Goal: Information Seeking & Learning: Learn about a topic

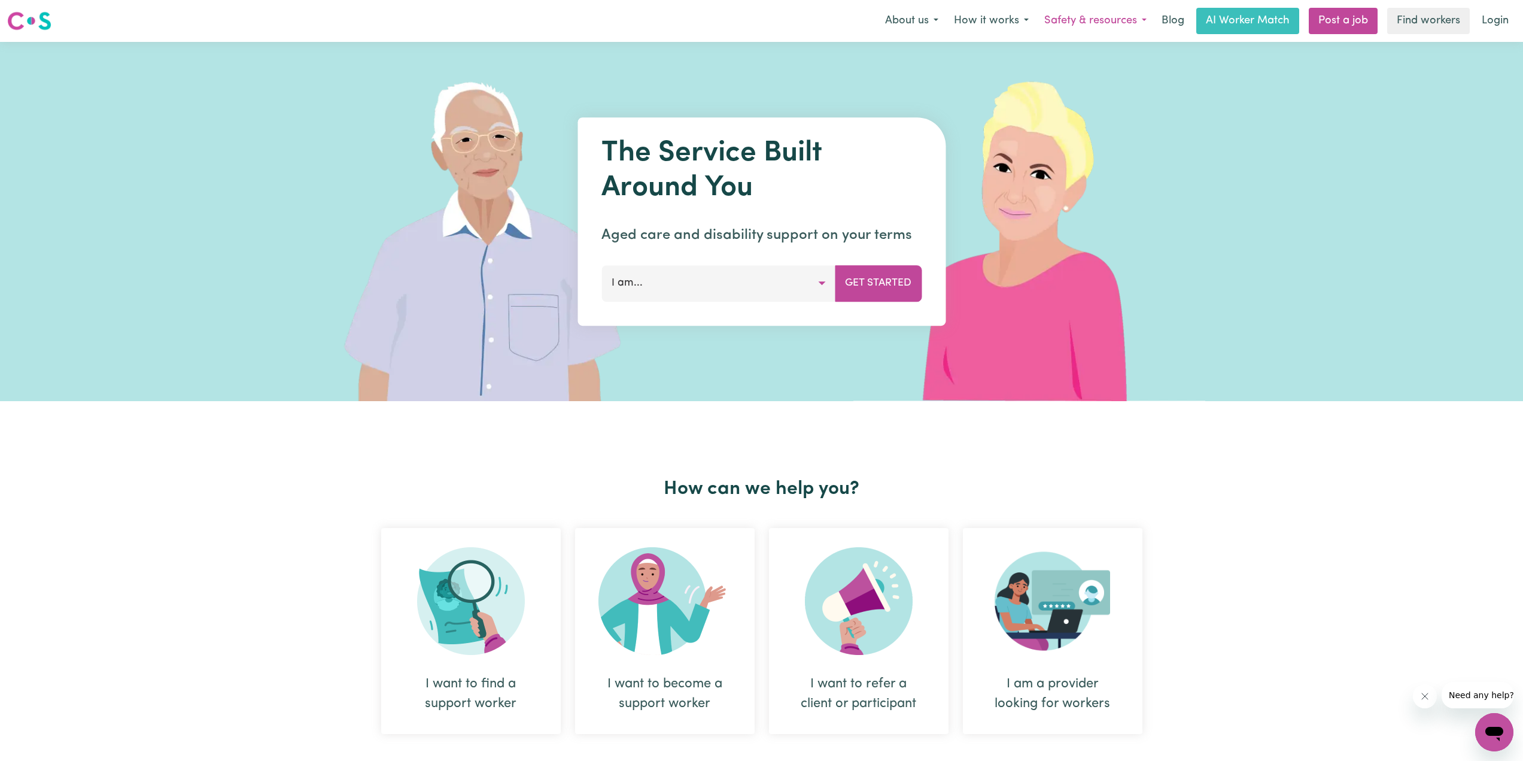
click at [1144, 22] on button "Safety & resources" at bounding box center [1096, 20] width 118 height 25
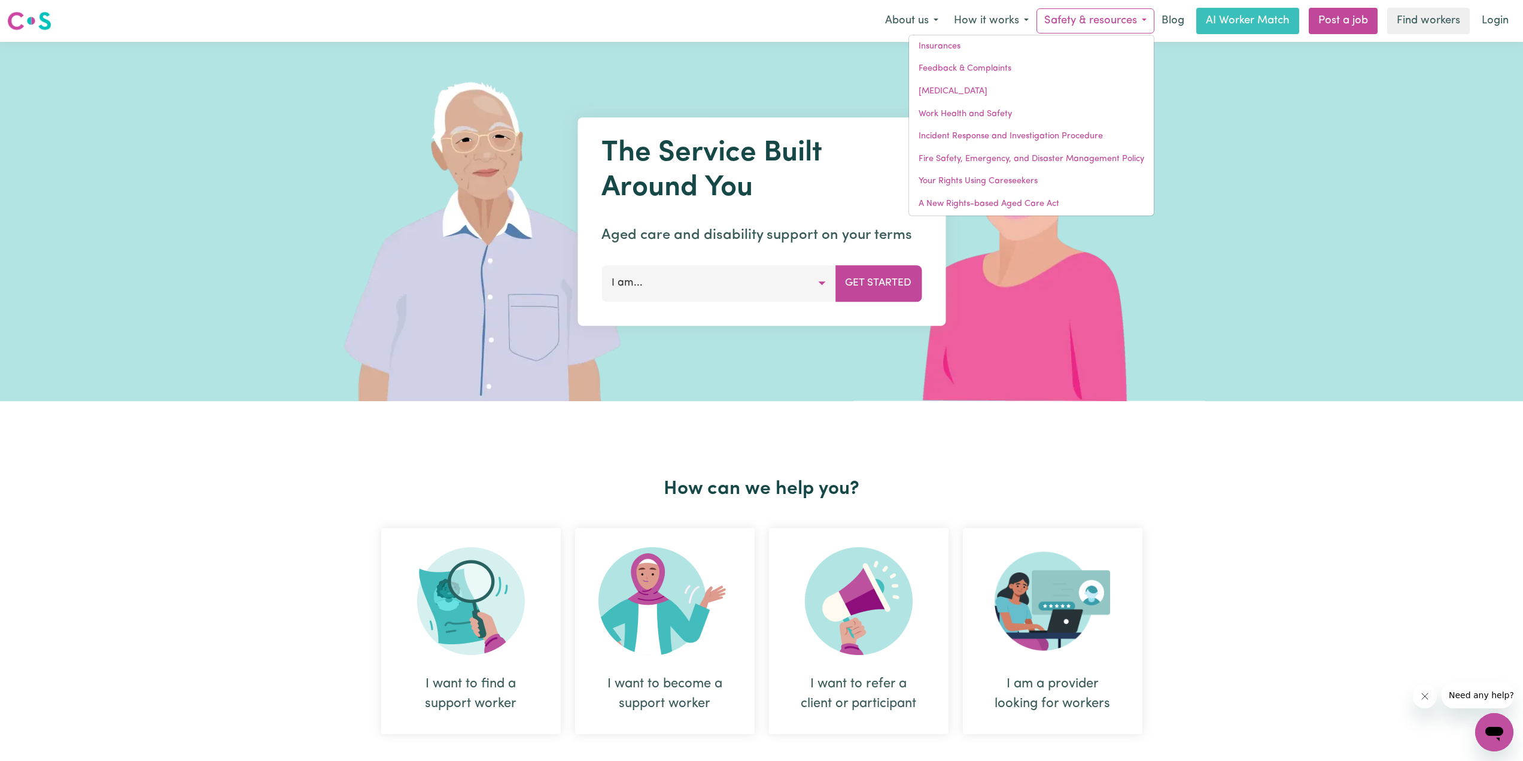
click at [710, 278] on button "I am..." at bounding box center [719, 283] width 234 height 36
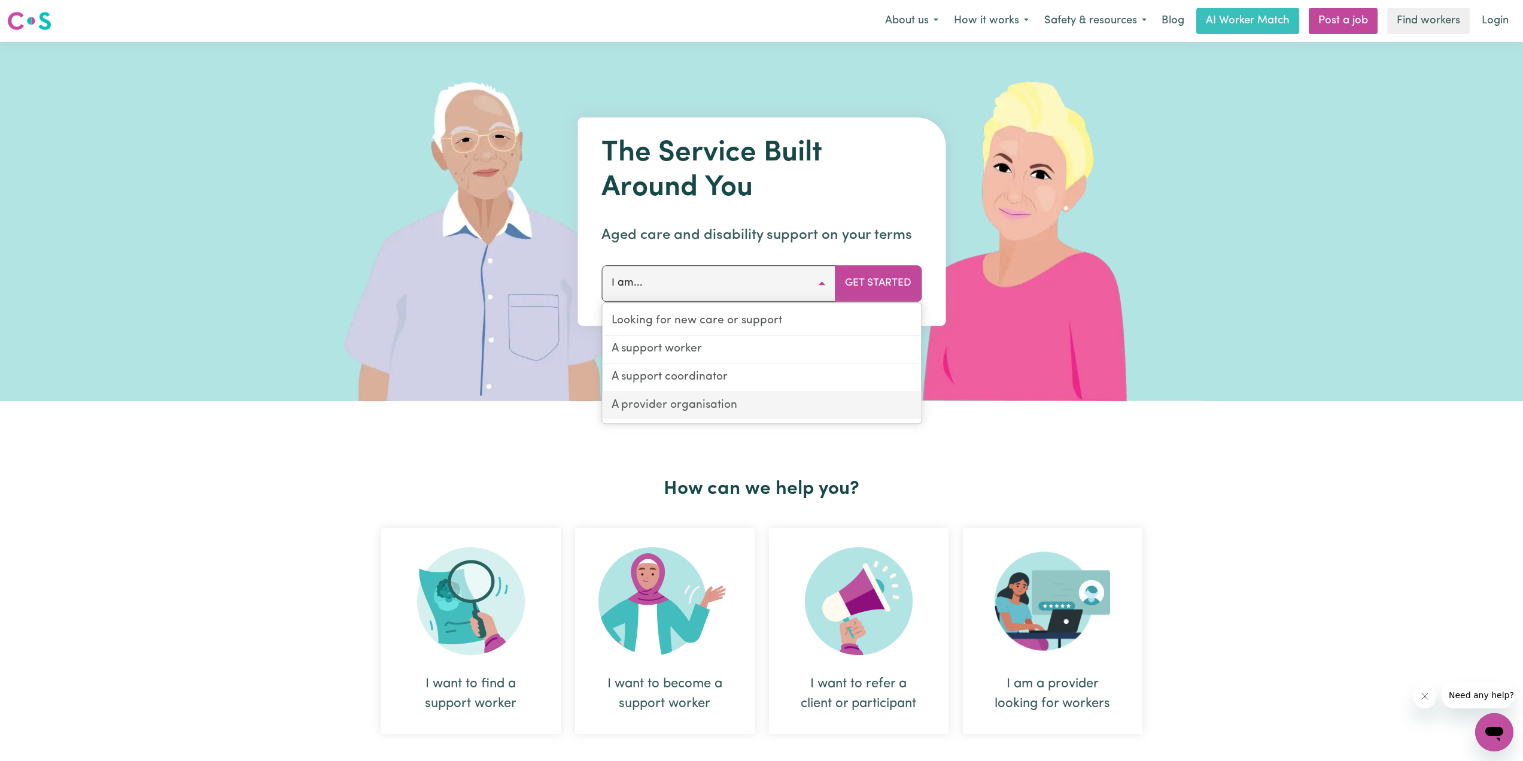
click at [766, 405] on link "A provider organisation" at bounding box center [761, 405] width 319 height 27
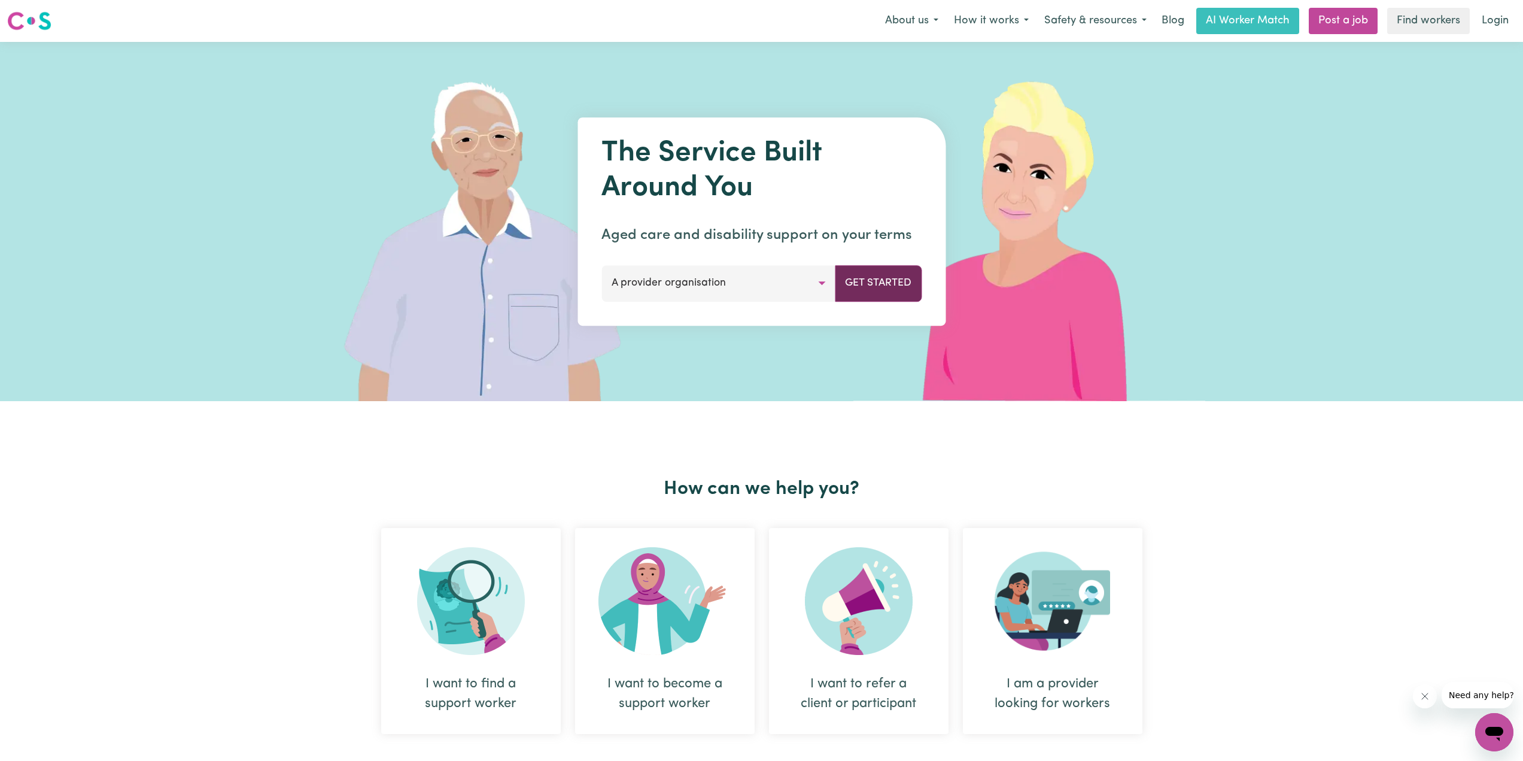
click at [889, 281] on button "Get Started" at bounding box center [878, 283] width 87 height 36
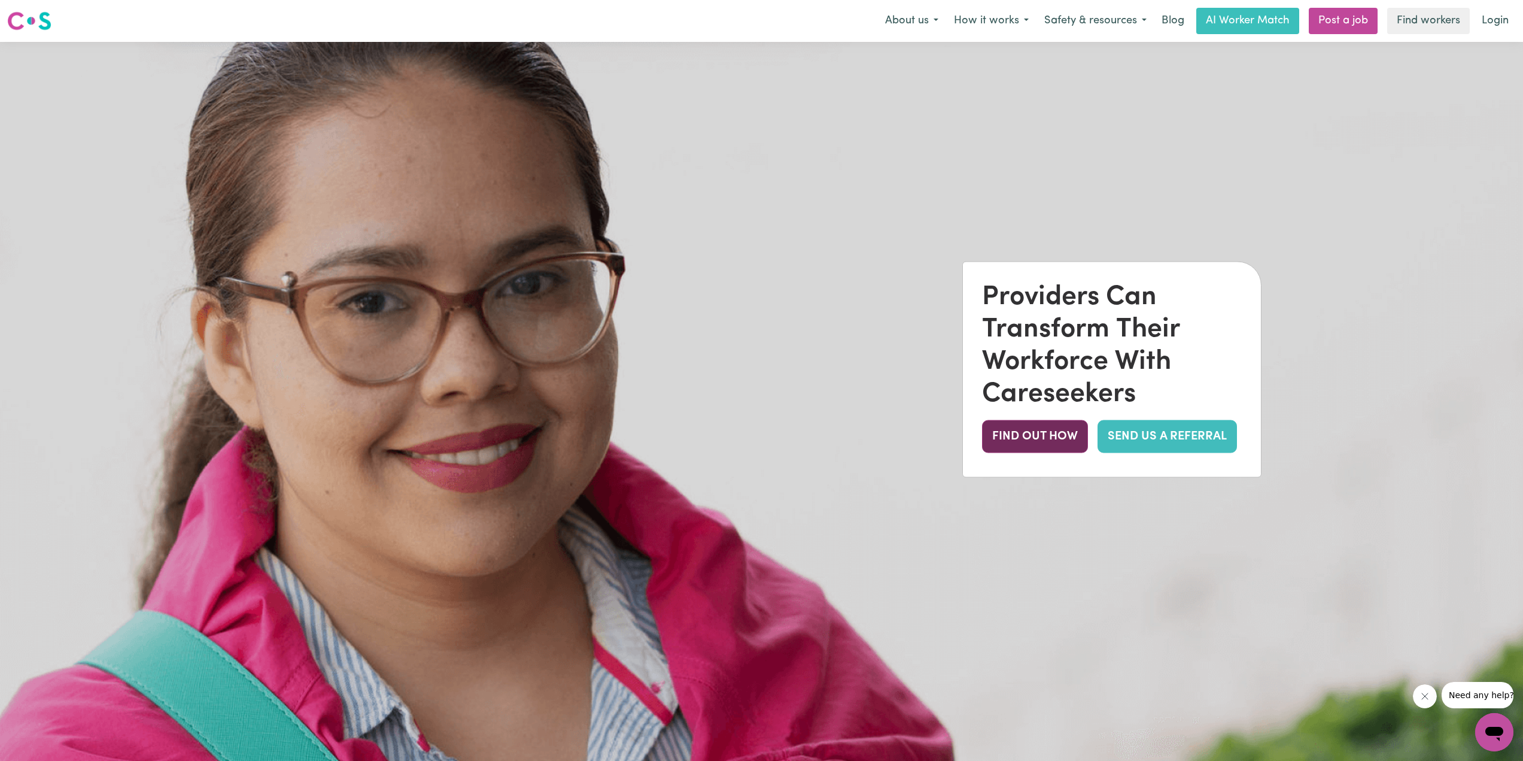
click at [1017, 432] on button "FIND OUT HOW" at bounding box center [1035, 436] width 106 height 33
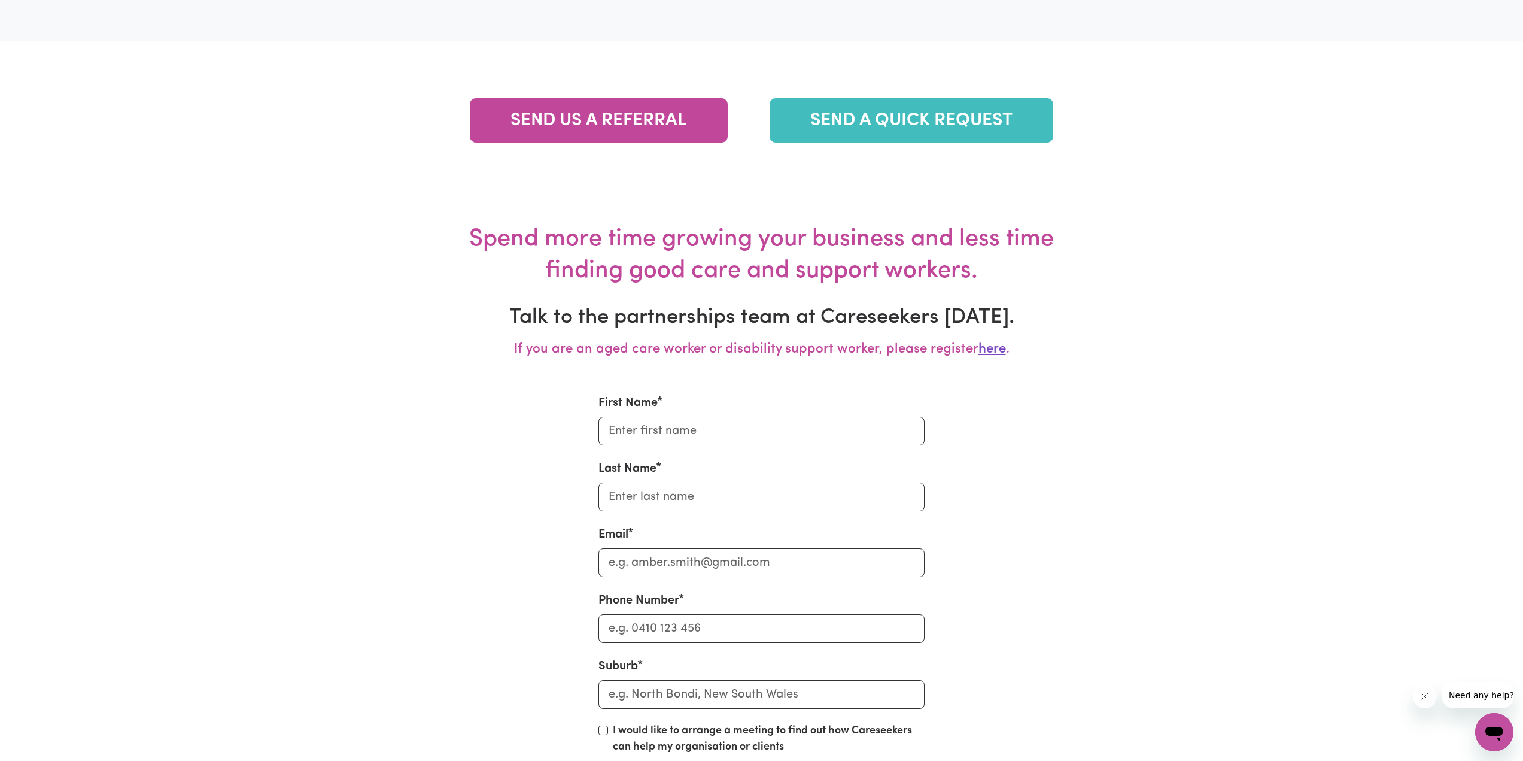
scroll to position [3482, 0]
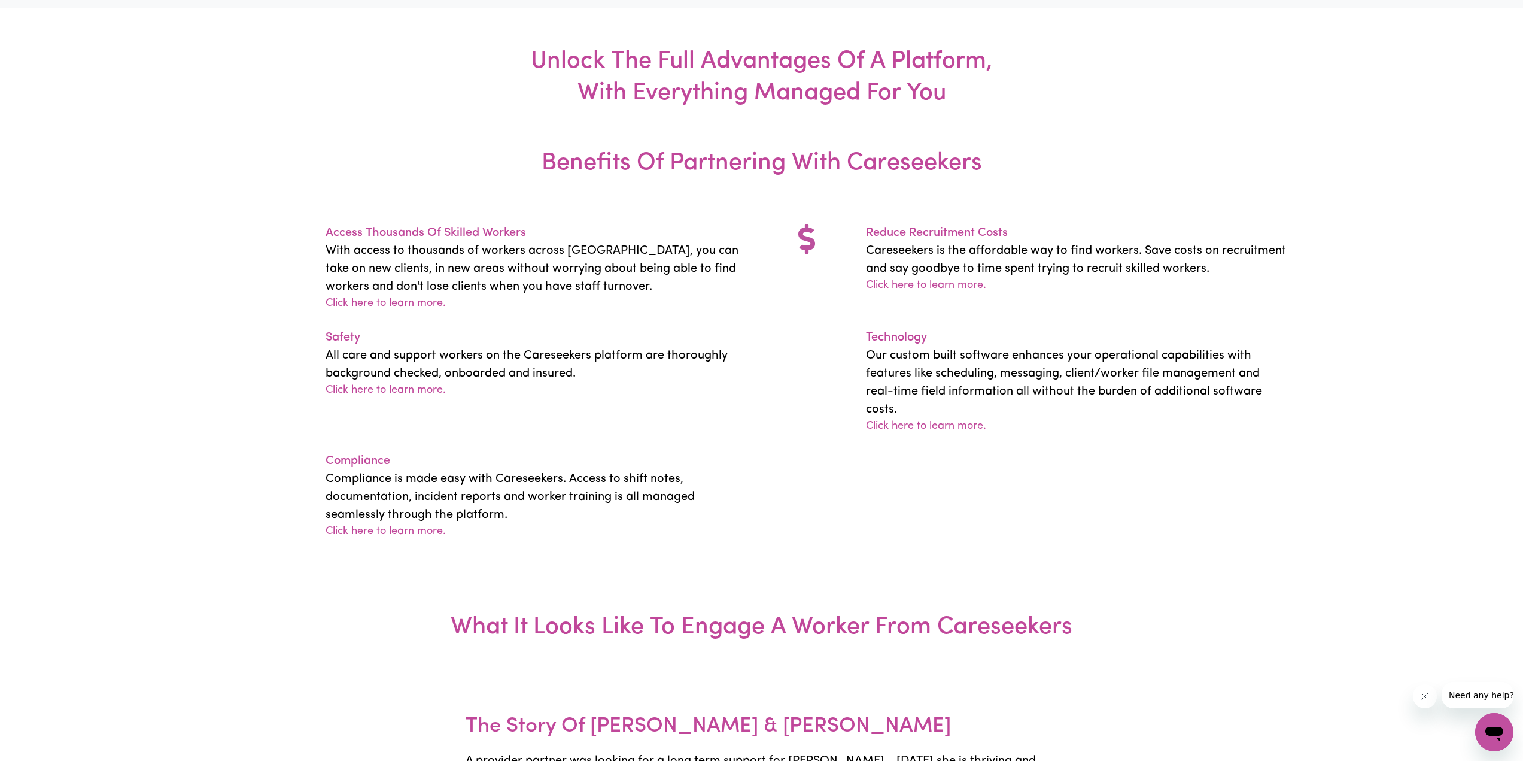
scroll to position [1626, 0]
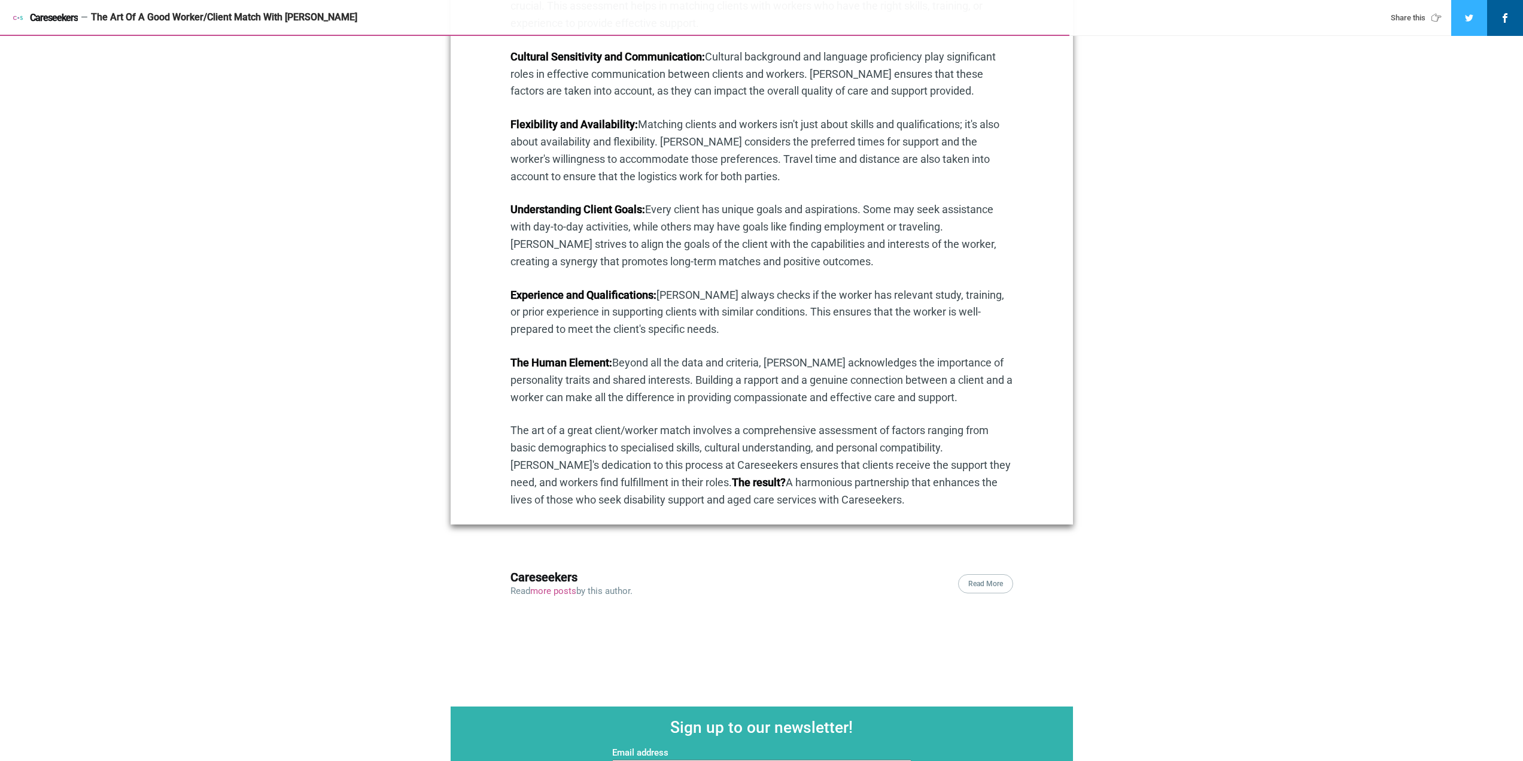
scroll to position [1077, 0]
